Goal: Transaction & Acquisition: Purchase product/service

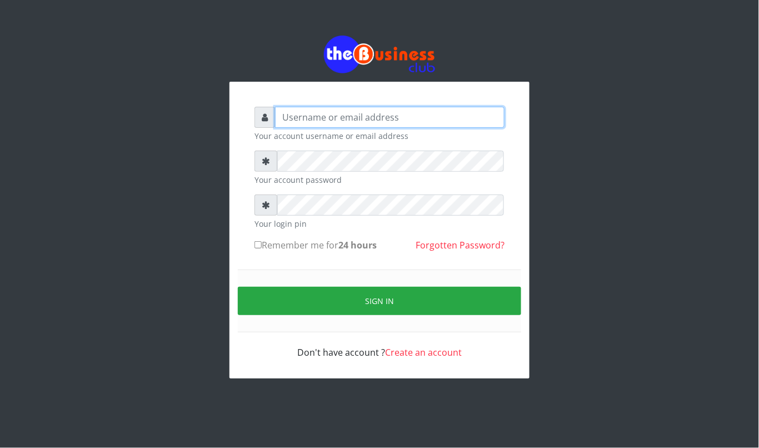
click at [432, 112] on input "text" at bounding box center [390, 117] width 230 height 21
type input "kennyclassy"
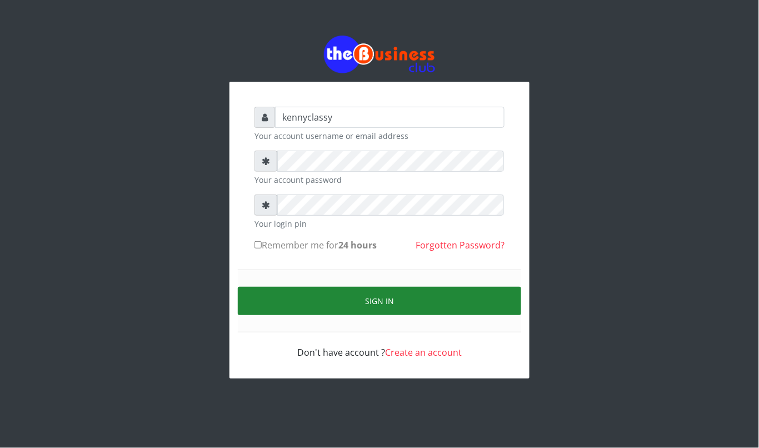
click at [325, 295] on button "Sign in" at bounding box center [380, 301] width 284 height 28
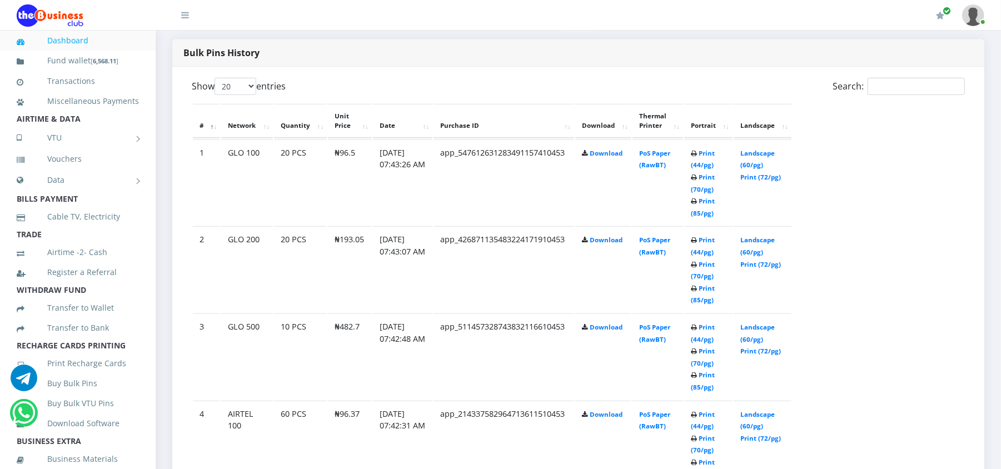
scroll to position [563, 0]
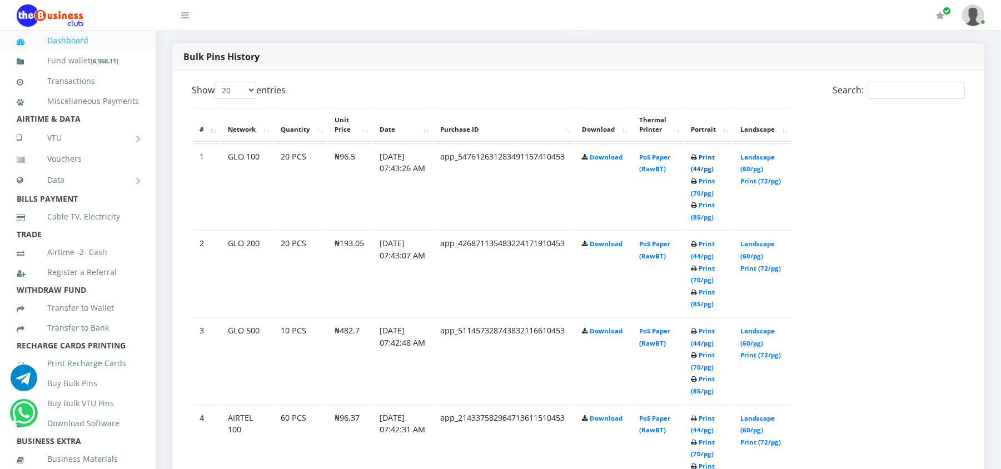
click at [705, 156] on link "Print (44/pg)" at bounding box center [703, 163] width 24 height 21
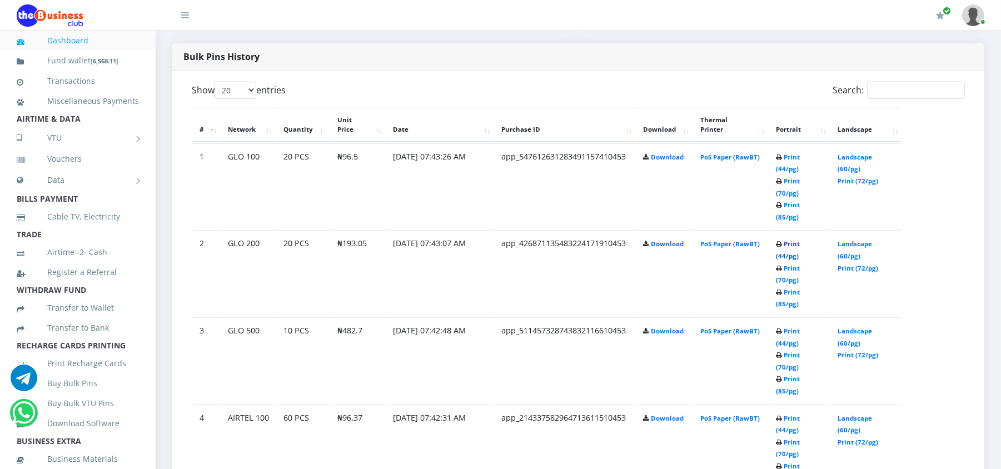
click at [784, 240] on link "Print (44/pg)" at bounding box center [788, 250] width 24 height 21
click at [786, 327] on link "Print (44/pg)" at bounding box center [788, 337] width 24 height 21
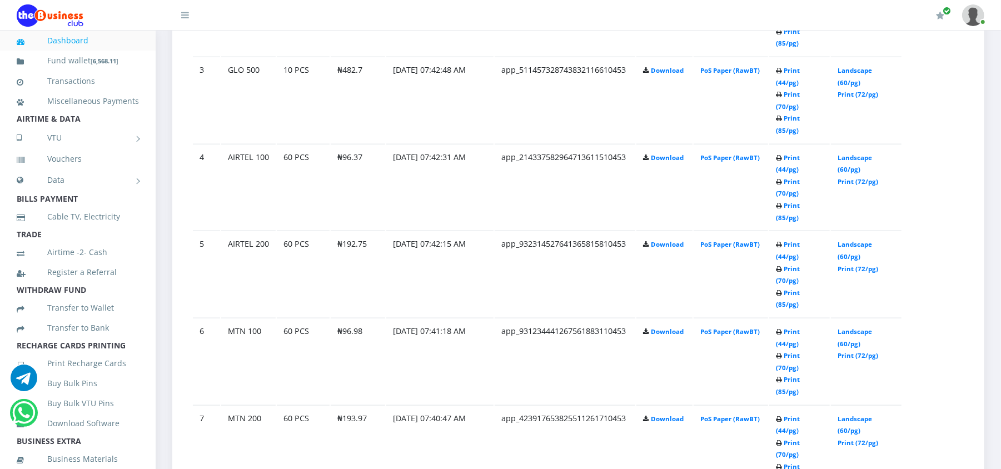
scroll to position [830, 0]
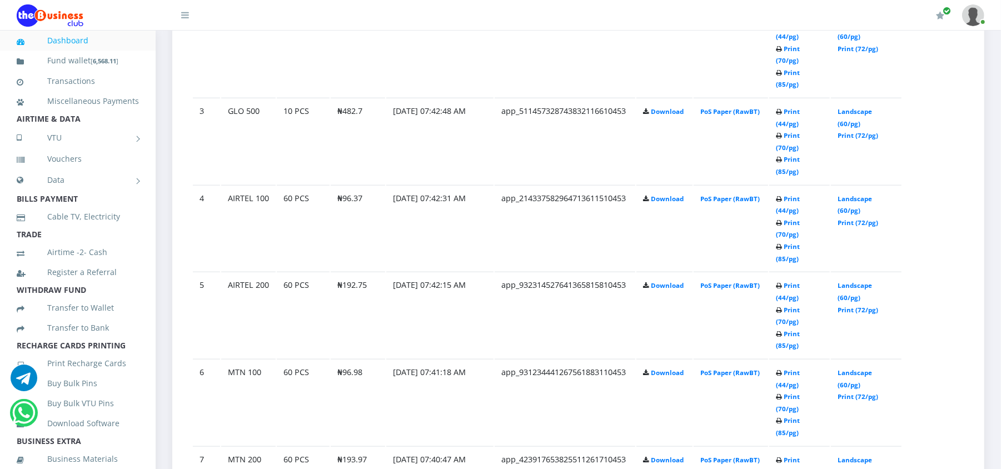
scroll to position [830, 0]
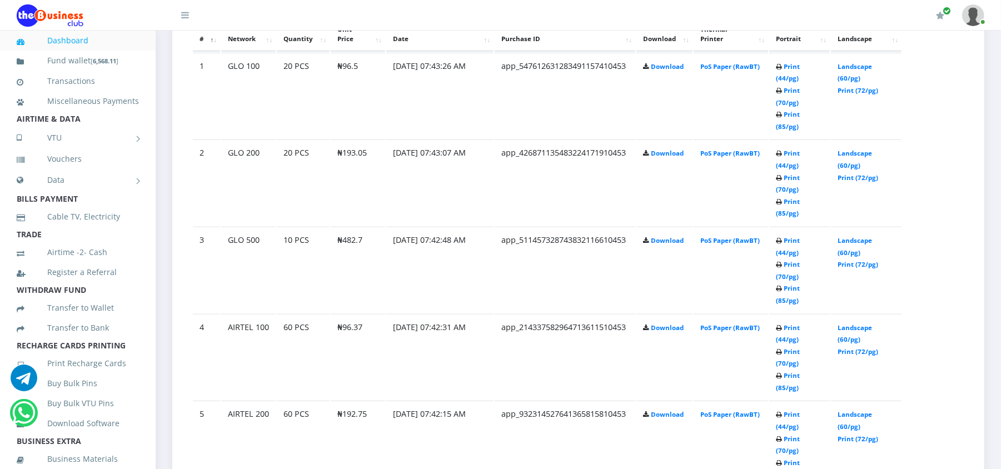
scroll to position [652, 0]
click at [841, 412] on link "Landscape (60/pg)" at bounding box center [855, 422] width 34 height 21
click at [849, 325] on link "Landscape (60/pg)" at bounding box center [855, 335] width 34 height 21
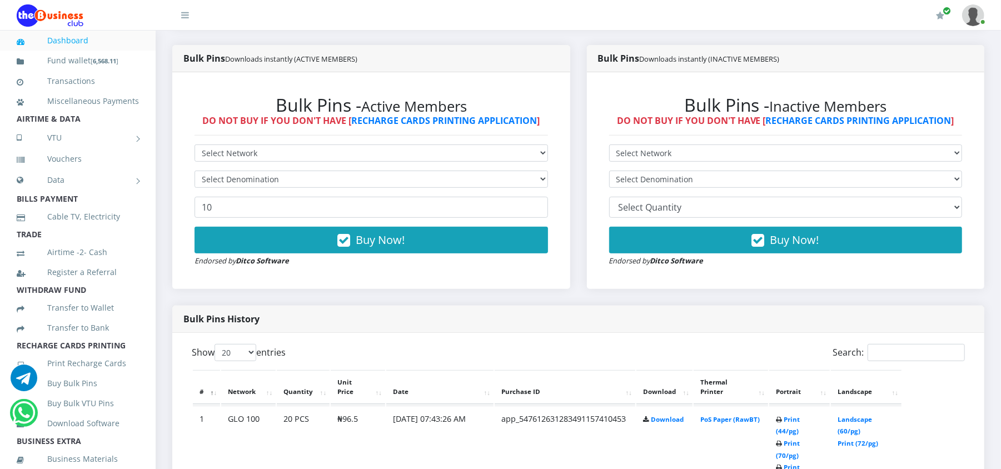
scroll to position [296, 0]
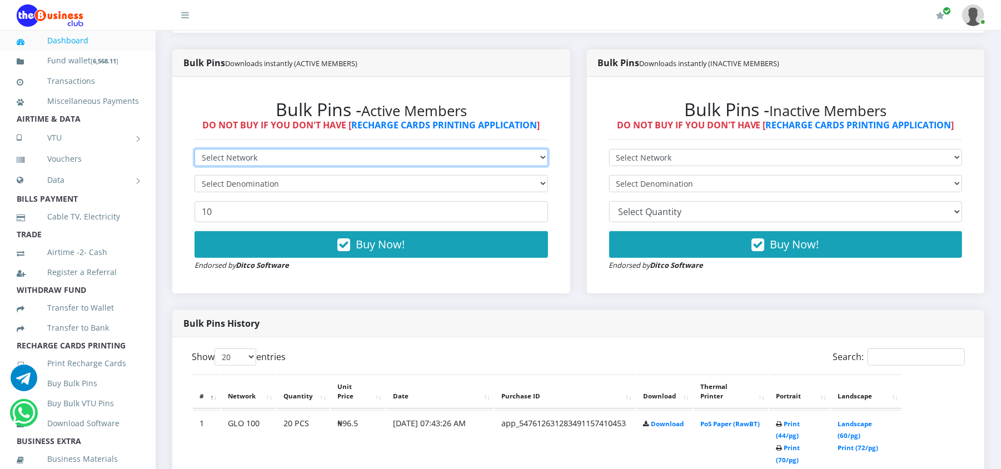
click at [450, 153] on select "Select Network MTN Globacom 9Mobile Airtel" at bounding box center [372, 157] width 354 height 17
select select "Airtel"
click at [195, 149] on select "Select Network MTN Globacom 9Mobile Airtel" at bounding box center [372, 157] width 354 height 17
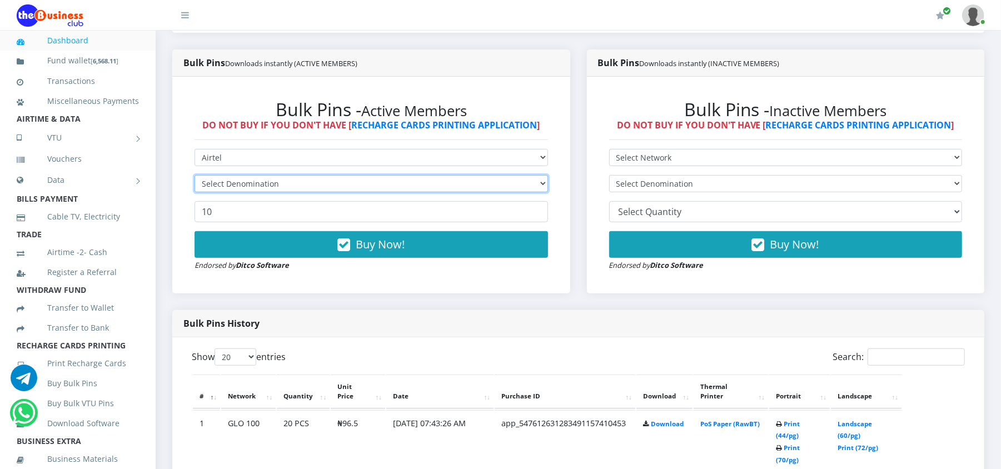
click at [350, 185] on select "Select Denomination" at bounding box center [372, 183] width 354 height 17
click at [195, 175] on select "Select Denomination" at bounding box center [372, 183] width 354 height 17
click at [361, 186] on select "Select Denomination" at bounding box center [372, 183] width 354 height 17
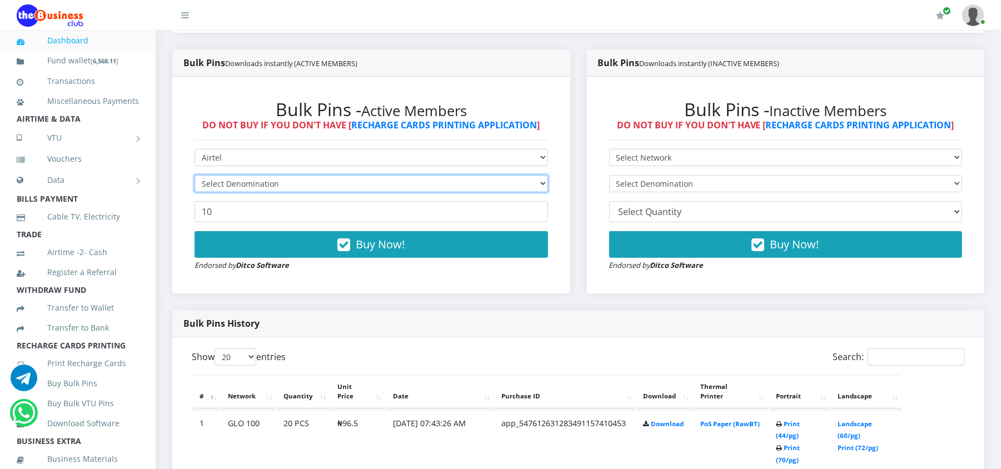
click at [361, 186] on select "Select Denomination" at bounding box center [372, 183] width 354 height 17
click at [195, 175] on select "Select Denomination" at bounding box center [372, 183] width 354 height 17
click at [536, 183] on select "Select Denomination" at bounding box center [372, 183] width 354 height 17
select select "481.85-500"
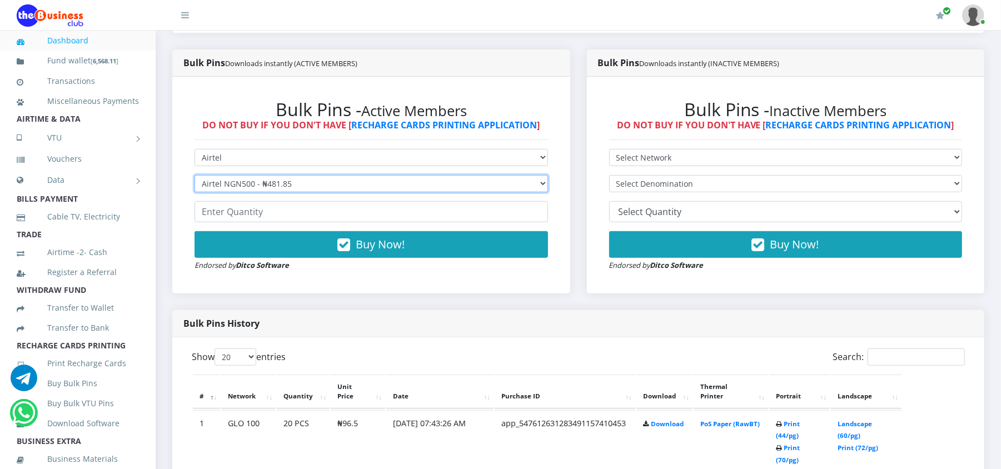
click at [195, 175] on select "Select Denomination Airtel NGN100 - ₦96.37 Airtel NGN200 - ₦192.74 Airtel NGN50…" at bounding box center [372, 183] width 354 height 17
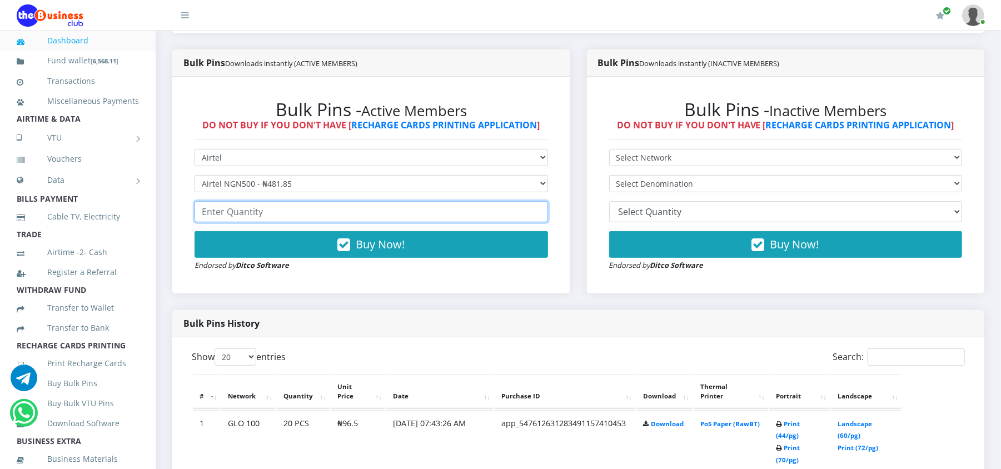
click at [494, 216] on input "number" at bounding box center [372, 211] width 354 height 21
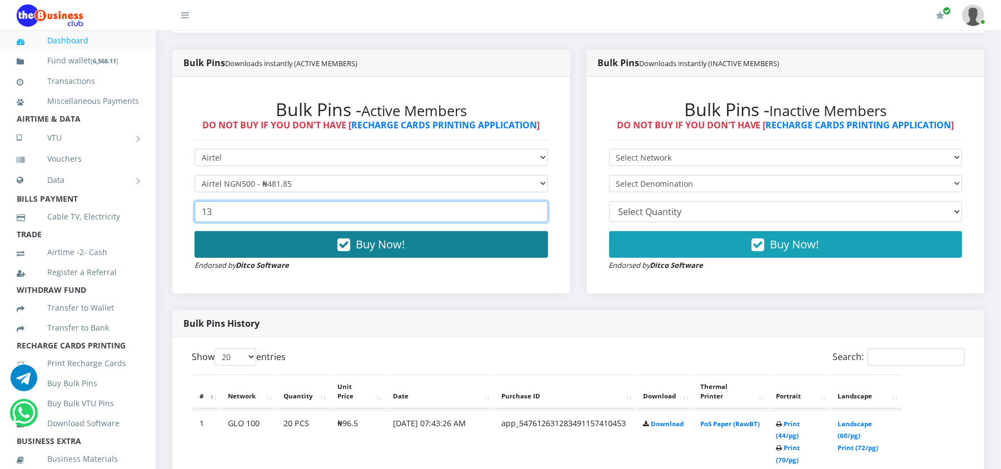
type input "13"
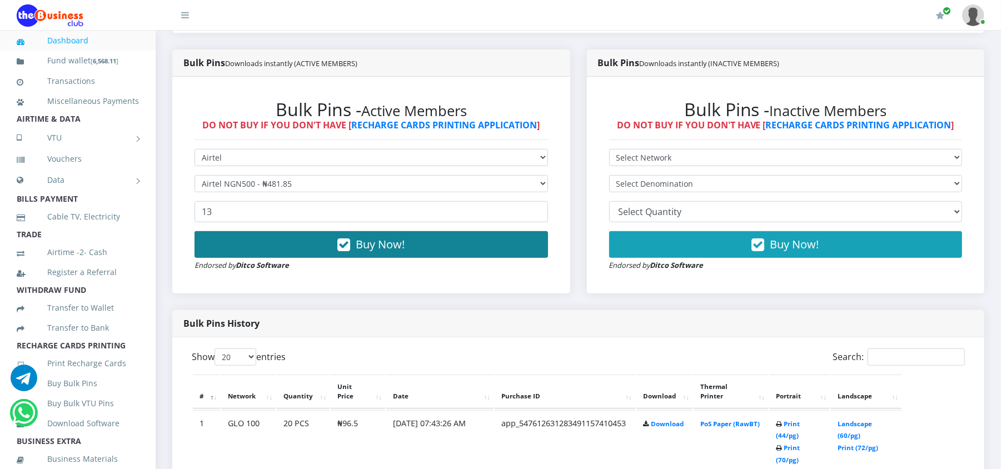
click at [513, 250] on button "Buy Now!" at bounding box center [372, 244] width 354 height 27
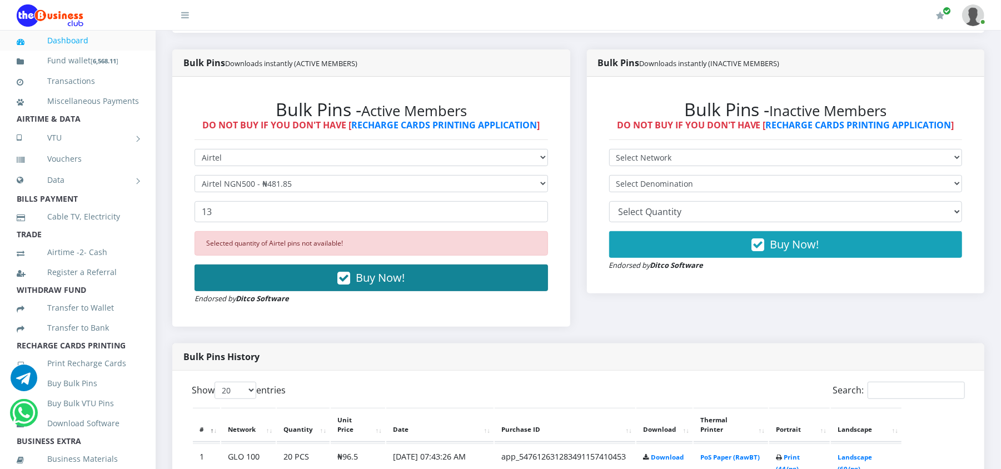
drag, startPoint x: 513, startPoint y: 250, endPoint x: 510, endPoint y: 256, distance: 6.0
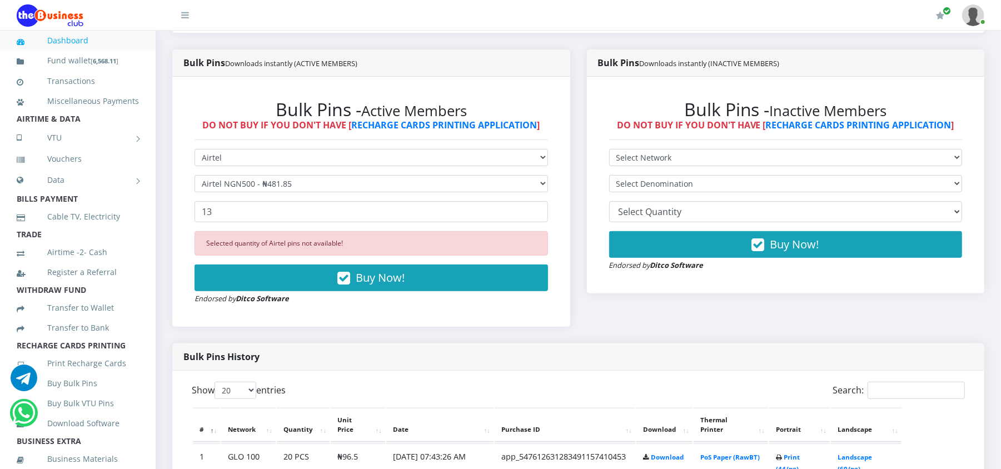
click at [513, 250] on div "Selected quantity of Airtel pins not available!" at bounding box center [372, 243] width 354 height 24
click at [510, 256] on div "Selected quantity of Airtel pins not available!" at bounding box center [372, 243] width 354 height 24
